Goal: Task Accomplishment & Management: Manage account settings

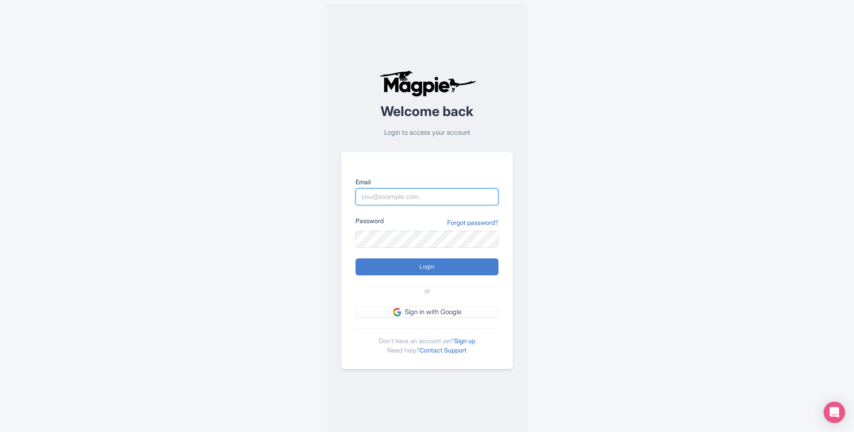
type input "[EMAIL_ADDRESS][DOMAIN_NAME]"
click at [356, 259] on input "Login" at bounding box center [427, 267] width 143 height 17
type input "Logging in..."
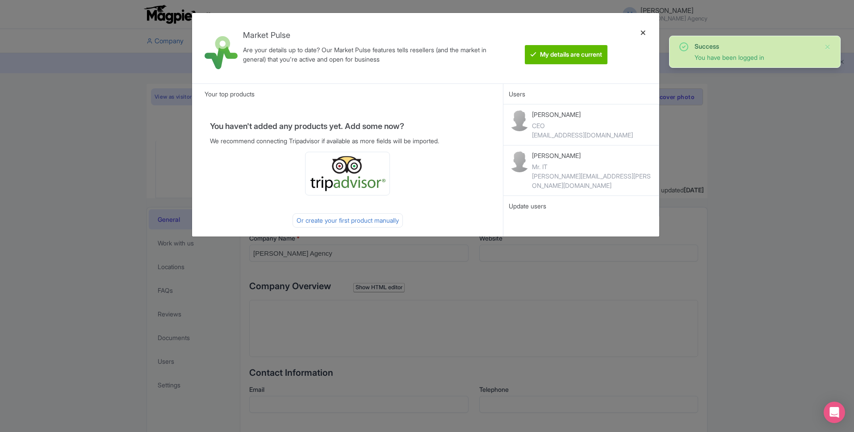
click at [636, 34] on div at bounding box center [643, 48] width 21 height 56
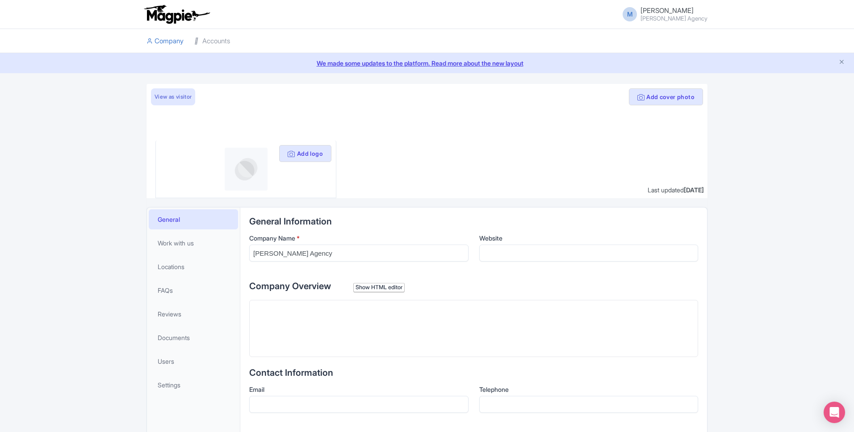
click at [641, 34] on li at bounding box center [474, 41] width 478 height 24
click at [226, 38] on link "Accounts" at bounding box center [212, 41] width 36 height 25
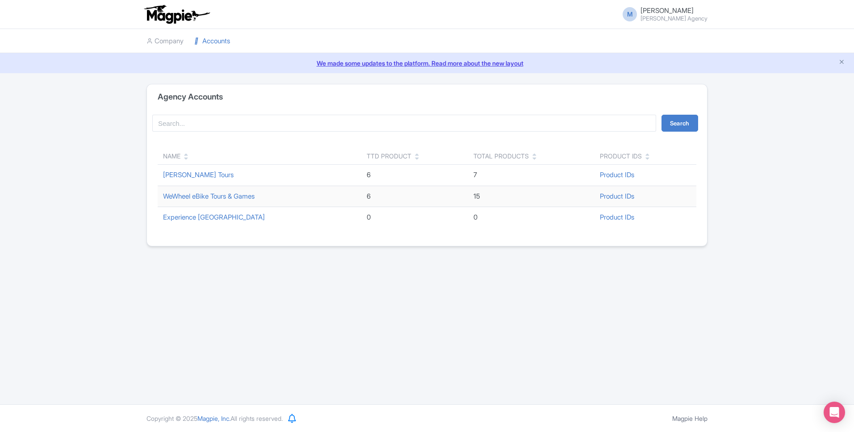
click at [104, 83] on div "M [PERSON_NAME] Agency Users Settings Sign out Company Accounts We made some up…" at bounding box center [427, 202] width 854 height 405
